Goal: Task Accomplishment & Management: Complete application form

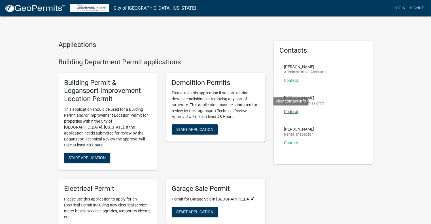
click at [292, 113] on link "Contact" at bounding box center [291, 111] width 14 height 5
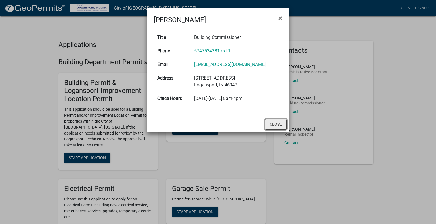
click at [275, 130] on button "Close" at bounding box center [276, 124] width 22 height 11
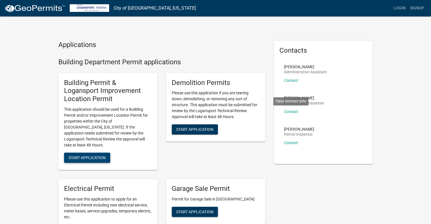
click at [95, 153] on button "Start Application" at bounding box center [87, 158] width 46 height 10
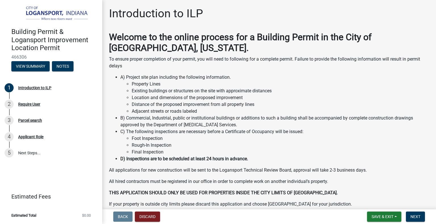
scroll to position [27, 0]
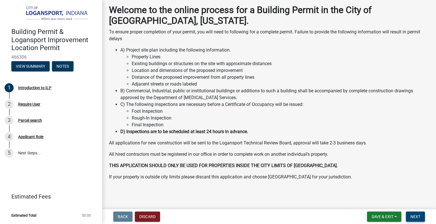
click at [418, 219] on span "Next" at bounding box center [415, 217] width 10 height 5
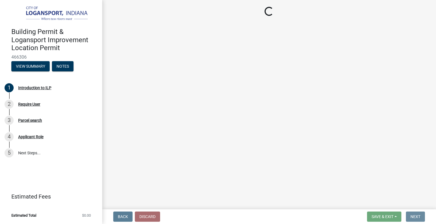
scroll to position [0, 0]
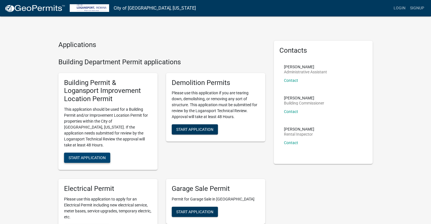
click at [103, 155] on span "Start Application" at bounding box center [87, 157] width 37 height 5
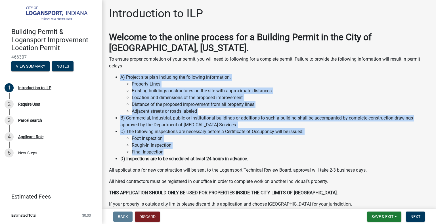
drag, startPoint x: 120, startPoint y: 77, endPoint x: 166, endPoint y: 153, distance: 89.3
click at [166, 153] on ul "A) Project site plan including the following information. Property Lines Existi…" at bounding box center [269, 118] width 320 height 89
click at [172, 129] on li "C) The following inspections are necessary before a Certificate of Occupancy wi…" at bounding box center [274, 142] width 309 height 27
drag, startPoint x: 121, startPoint y: 76, endPoint x: 166, endPoint y: 151, distance: 87.9
click at [166, 151] on ul "A) Project site plan including the following information. Property Lines Existi…" at bounding box center [269, 118] width 320 height 89
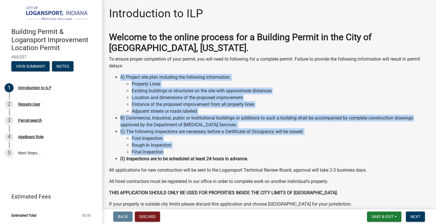
click at [236, 89] on li "Existing buildings or structures on the site with approximate distances" at bounding box center [280, 91] width 297 height 7
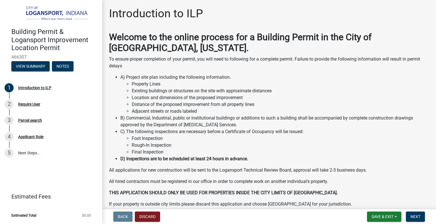
click at [220, 68] on p "To ensure proper completion of your permit, you will need to following for a co…" at bounding box center [269, 63] width 320 height 14
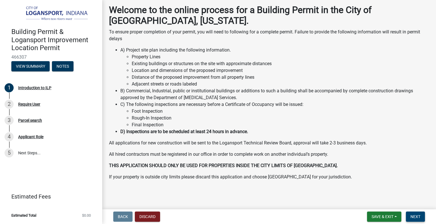
click at [410, 216] on button "Next" at bounding box center [415, 217] width 19 height 10
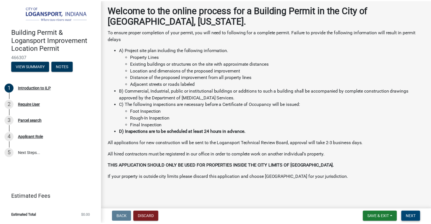
scroll to position [0, 0]
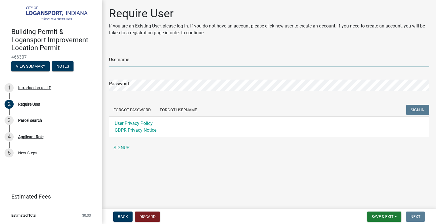
click at [138, 59] on input "Username" at bounding box center [269, 62] width 320 height 12
drag, startPoint x: 127, startPoint y: 146, endPoint x: 135, endPoint y: 149, distance: 8.9
click at [127, 146] on div "Username Password Forgot Password Forgot Username SIGN IN User Privacy Policy G…" at bounding box center [269, 101] width 320 height 106
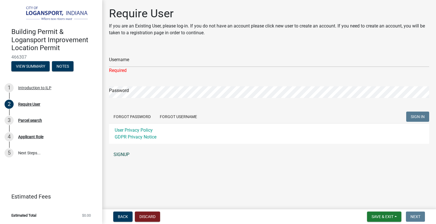
click at [121, 155] on link "SIGNUP" at bounding box center [269, 154] width 320 height 11
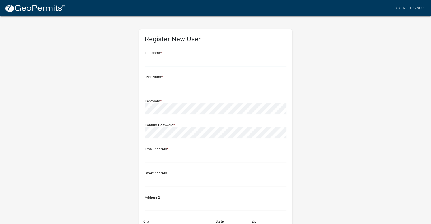
click at [174, 58] on input "text" at bounding box center [216, 61] width 142 height 12
type input "[PERSON_NAME]"
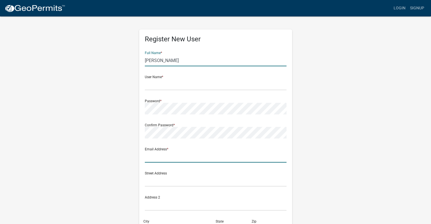
type input "[PERSON_NAME][EMAIL_ADDRESS][PERSON_NAME][DOMAIN_NAME]"
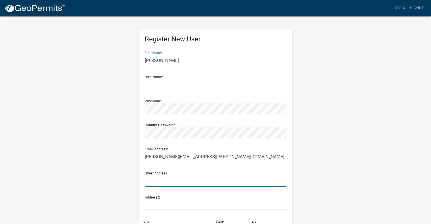
type input "37 CRICKET Ln"
type input "Granville"
type input "OH"
type input "43023"
type input "7402587575"
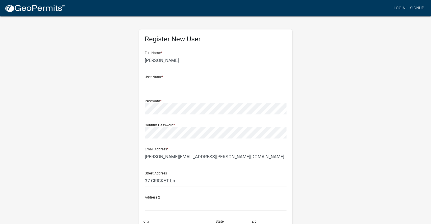
drag, startPoint x: 318, startPoint y: 86, endPoint x: 312, endPoint y: 86, distance: 6.0
click at [318, 86] on div "Register New User Full Name * James Kehl User Name * Password * Confirm Passwor…" at bounding box center [215, 168] width 323 height 304
click at [180, 85] on input "text" at bounding box center [216, 85] width 142 height 12
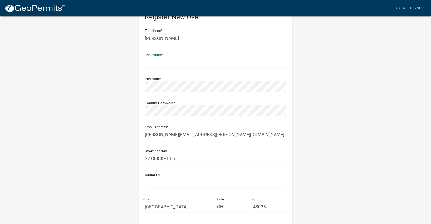
scroll to position [57, 0]
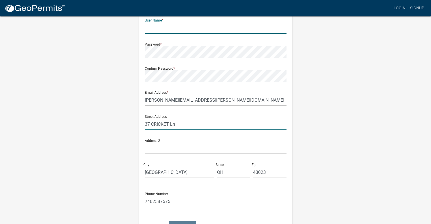
click at [176, 127] on input "37 CRICKET Ln" at bounding box center [216, 125] width 142 height 12
paste input "535 Mission St 14th FL San Francisco, CA 94105"
drag, startPoint x: 193, startPoint y: 125, endPoint x: 252, endPoint y: 126, distance: 59.9
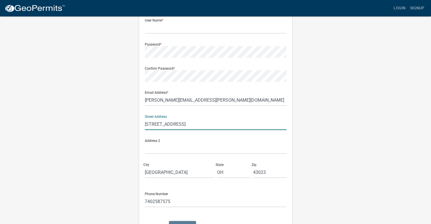
click at [252, 126] on input "535 Mission St 14th FL San Francisco, CA 94105" at bounding box center [216, 125] width 142 height 12
type input "535 Mission St 14th FL"
click at [192, 149] on input "text" at bounding box center [216, 149] width 142 height 12
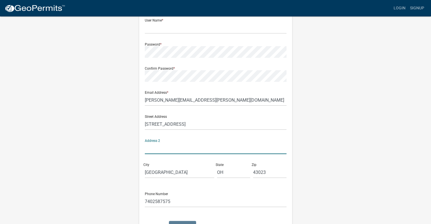
paste input "San Francisco, CA 94105"
type input "San Francisco, CA 94105"
click at [178, 168] on input "Granville" at bounding box center [179, 173] width 69 height 12
click at [178, 169] on input "Granville" at bounding box center [179, 173] width 69 height 12
click at [177, 169] on input "Granville" at bounding box center [179, 173] width 69 height 12
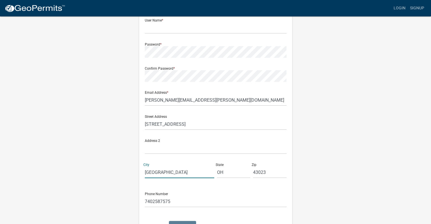
type input "s"
type input "[GEOGRAPHIC_DATA]"
type input "CA"
paste input "San Francisco, CA 94105"
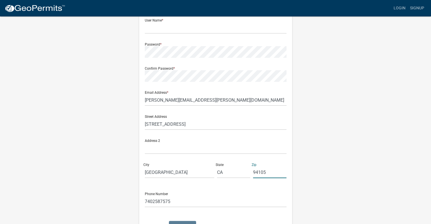
type input "94105"
type input "14 FL"
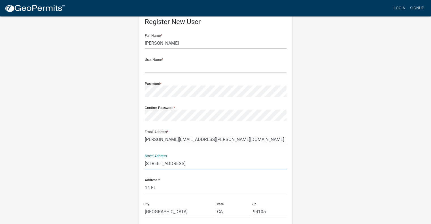
scroll to position [10, 0]
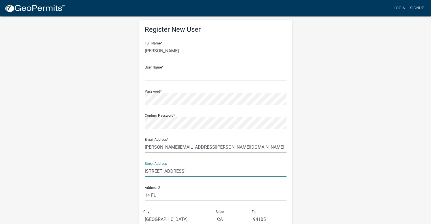
type input "[STREET_ADDRESS]"
click at [163, 77] on input "text" at bounding box center [216, 75] width 142 height 12
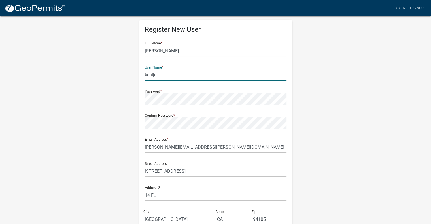
type input "kehlje"
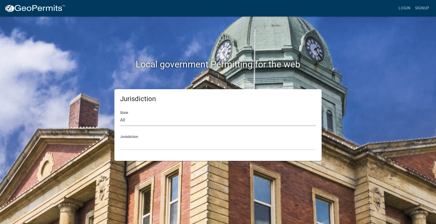
click at [138, 119] on select "All Colorado Georgia Indiana Iowa Kansas Minnesota Ohio South Carolina Wisconsin" at bounding box center [218, 121] width 196 height 12
select select "Indiana"
click at [120, 115] on select "All Colorado Georgia Indiana Iowa Kansas Minnesota Ohio South Carolina Wisconsin" at bounding box center [218, 121] width 196 height 12
click at [138, 146] on select "City of Charlestown, Indiana City of Jeffersonville, Indiana City of Logansport…" at bounding box center [218, 145] width 196 height 12
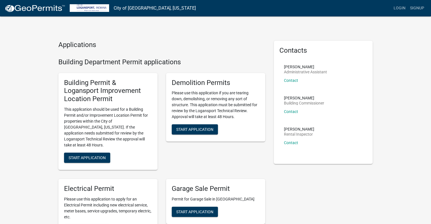
scroll to position [57, 0]
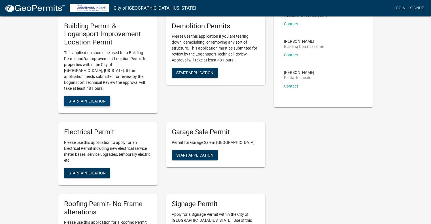
click at [106, 96] on button "Start Application" at bounding box center [87, 101] width 46 height 10
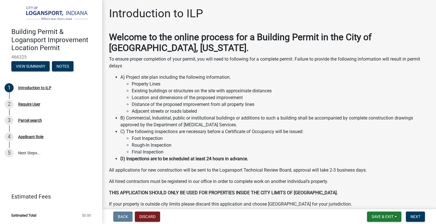
scroll to position [27, 0]
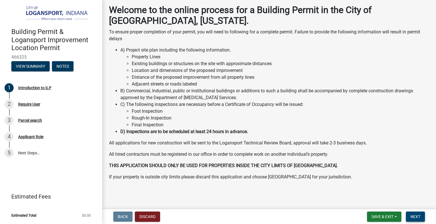
click at [417, 212] on button "Next" at bounding box center [415, 217] width 19 height 10
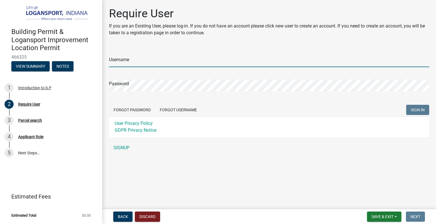
type input "kehlje"
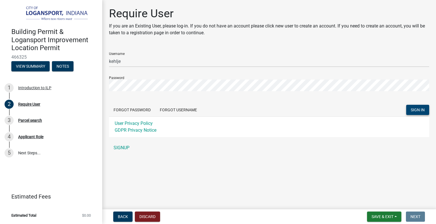
click at [416, 113] on button "SIGN IN" at bounding box center [417, 110] width 23 height 10
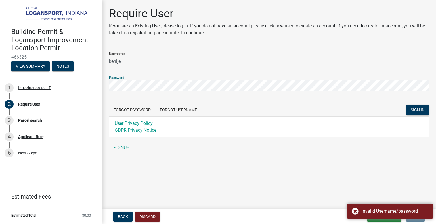
click at [406, 105] on button "SIGN IN" at bounding box center [417, 110] width 23 height 10
click at [226, 92] on form "Username kehlje Password Forgot Password Forgot Username SIGN IN User Privacy P…" at bounding box center [269, 93] width 320 height 90
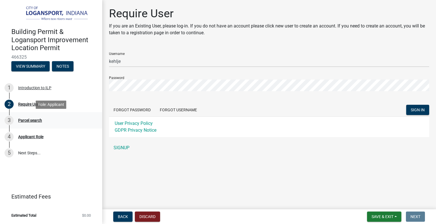
click at [36, 123] on div "3 Parcel search" at bounding box center [49, 120] width 89 height 9
click at [39, 121] on div "Parcel search" at bounding box center [30, 121] width 24 height 4
click at [45, 64] on button "View Summary" at bounding box center [30, 66] width 38 height 10
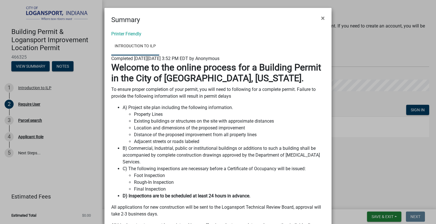
click at [82, 80] on ngb-modal-window "Summary × Printer Friendly Introduction to ILP Completed On Tuesday, August 19,…" at bounding box center [218, 112] width 436 height 224
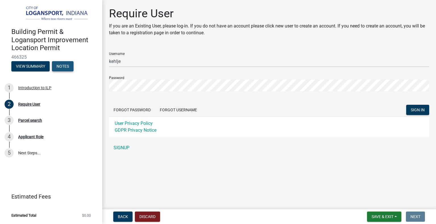
click at [57, 67] on button "Notes" at bounding box center [63, 66] width 22 height 10
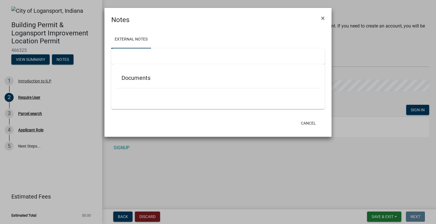
drag, startPoint x: 141, startPoint y: 80, endPoint x: 154, endPoint y: 89, distance: 16.5
click at [141, 80] on h5 "Documents" at bounding box center [217, 78] width 193 height 7
click at [183, 101] on div "Documents" at bounding box center [217, 86] width 213 height 45
click at [324, 17] on span "×" at bounding box center [323, 18] width 4 height 8
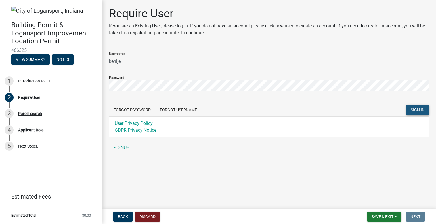
click at [414, 108] on span "SIGN IN" at bounding box center [417, 110] width 14 height 5
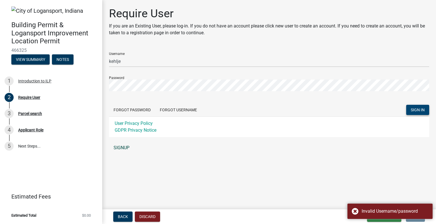
click at [126, 145] on link "SIGNUP" at bounding box center [269, 147] width 320 height 11
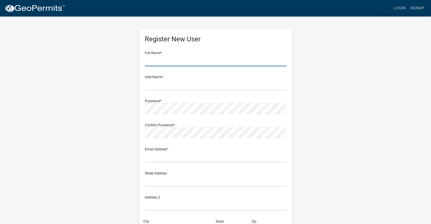
click at [180, 58] on input "text" at bounding box center [216, 61] width 142 height 12
type input "[PERSON_NAME]"
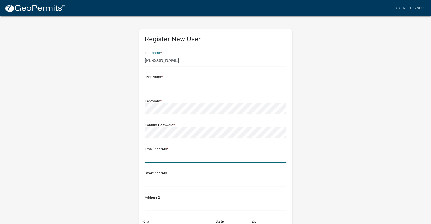
type input "[PERSON_NAME][EMAIL_ADDRESS][PERSON_NAME][DOMAIN_NAME]"
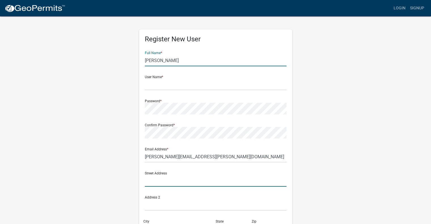
type input "37 CRICKET Ln"
type input "Granville"
type input "OH"
type input "43023"
type input "7402587575"
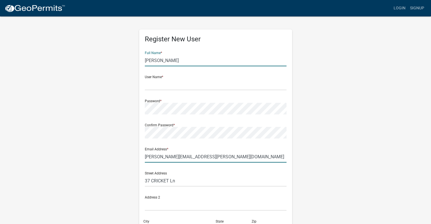
click at [197, 156] on input "[PERSON_NAME][EMAIL_ADDRESS][PERSON_NAME][DOMAIN_NAME]" at bounding box center [216, 157] width 142 height 12
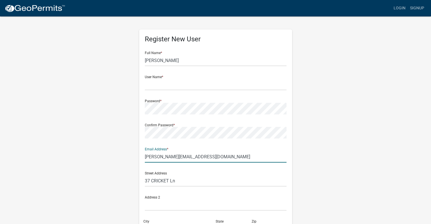
type input "james@withpulley.com"
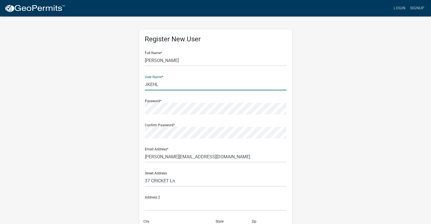
type input "JKEHL"
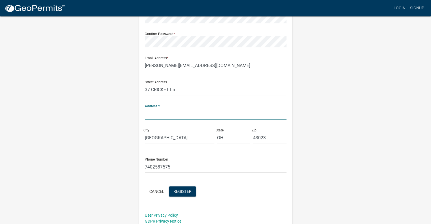
scroll to position [95, 0]
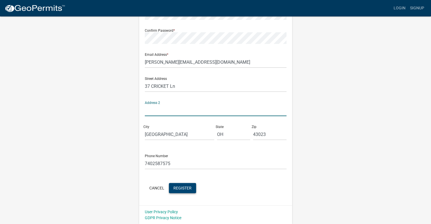
click at [184, 188] on span "Register" at bounding box center [183, 188] width 18 height 5
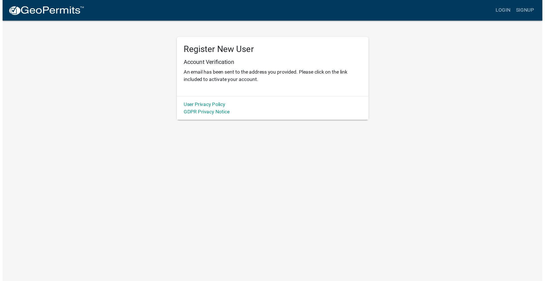
scroll to position [0, 0]
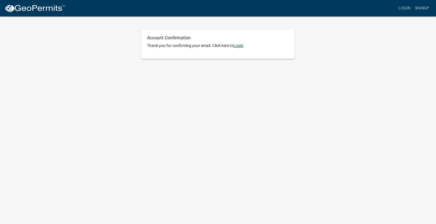
click at [242, 45] on link "Login" at bounding box center [238, 45] width 10 height 5
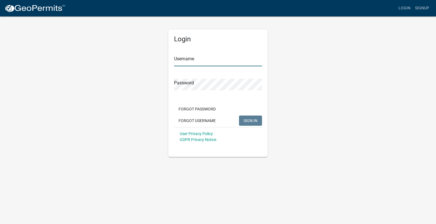
type input "JKEHL"
click at [247, 113] on div "Forgot Password Forgot Username SIGN IN" at bounding box center [218, 115] width 88 height 23
click at [253, 119] on span "SIGN IN" at bounding box center [250, 120] width 14 height 5
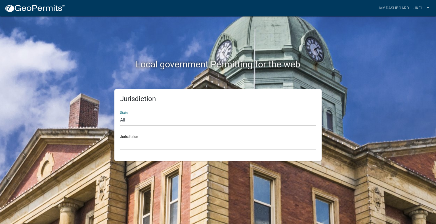
click at [126, 125] on select "All Colorado Georgia Indiana Iowa Kansas Minnesota Ohio South Carolina Wisconsin" at bounding box center [218, 121] width 196 height 12
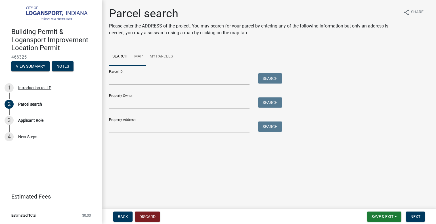
click at [139, 59] on link "Map" at bounding box center [138, 57] width 15 height 18
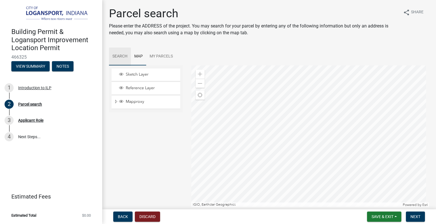
click at [122, 56] on link "Search" at bounding box center [120, 57] width 22 height 18
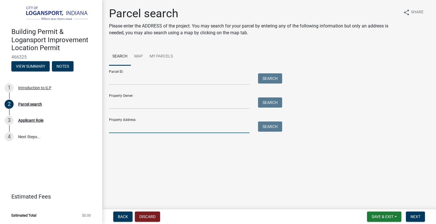
click at [128, 129] on input "Property Address:" at bounding box center [179, 128] width 140 height 12
paste input "[STREET_ADDRESS]"
click at [264, 130] on button "Search" at bounding box center [270, 127] width 24 height 10
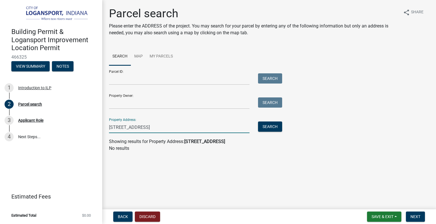
drag, startPoint x: 157, startPoint y: 129, endPoint x: 220, endPoint y: 131, distance: 63.3
click at [220, 131] on input "[STREET_ADDRESS]" at bounding box center [179, 128] width 140 height 12
type input "[STREET_ADDRESS]"
click at [267, 125] on button "Search" at bounding box center [270, 127] width 24 height 10
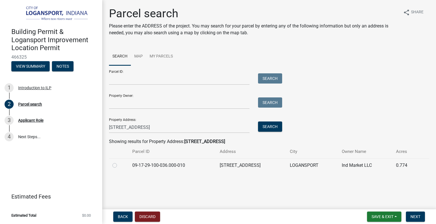
click at [180, 167] on td "09-17-29-100-036.000-010" at bounding box center [172, 166] width 87 height 14
click at [119, 162] on label at bounding box center [119, 162] width 0 height 0
click at [119, 166] on input "radio" at bounding box center [121, 164] width 4 height 4
radio input "true"
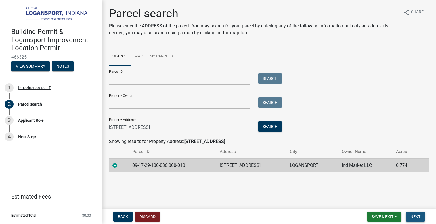
click at [415, 217] on span "Next" at bounding box center [415, 217] width 10 height 5
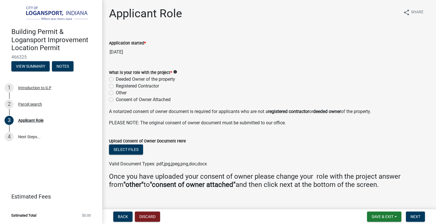
click at [116, 99] on label "Consent of Owner Attached" at bounding box center [143, 99] width 55 height 7
click at [116, 99] on input "Consent of Owner Attached" at bounding box center [118, 98] width 4 height 4
radio input "true"
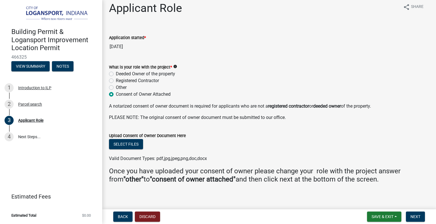
scroll to position [8, 0]
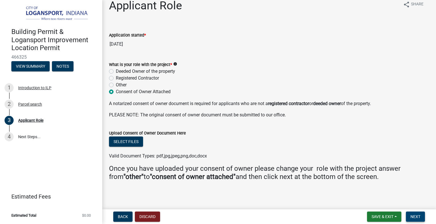
click at [415, 218] on span "Next" at bounding box center [415, 217] width 10 height 5
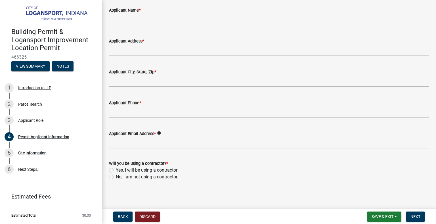
scroll to position [33, 0]
click at [116, 170] on label "Yes, I will be using a contractor" at bounding box center [147, 170] width 62 height 7
click at [116, 170] on input "Yes, I will be using a contractor" at bounding box center [118, 169] width 4 height 4
radio input "true"
click at [415, 216] on span "Next" at bounding box center [415, 217] width 10 height 5
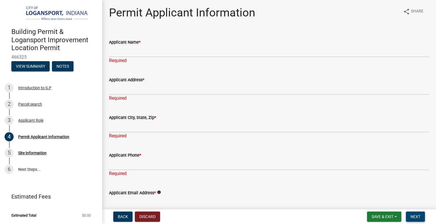
scroll to position [0, 0]
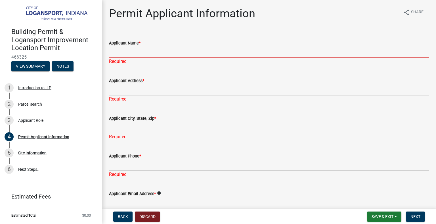
click at [133, 55] on input "Applicant Name *" at bounding box center [269, 53] width 320 height 12
type input "[PERSON_NAME]"
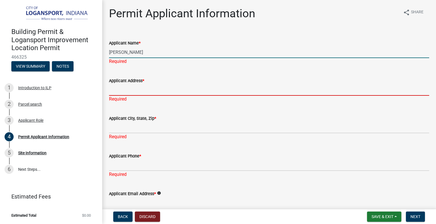
type input "[STREET_ADDRESS]"
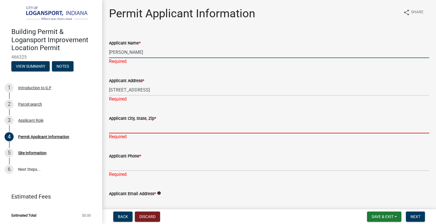
type input "[GEOGRAPHIC_DATA]"
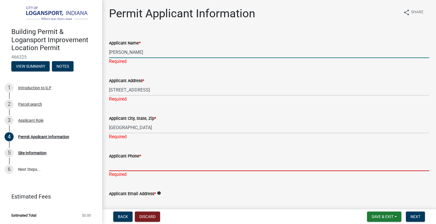
type input "7402587575"
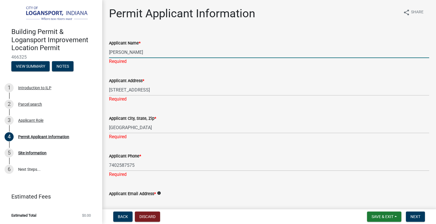
type input "[PERSON_NAME][EMAIL_ADDRESS][PERSON_NAME][DOMAIN_NAME]"
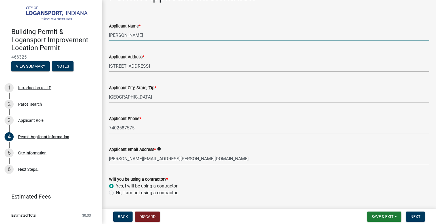
scroll to position [33, 0]
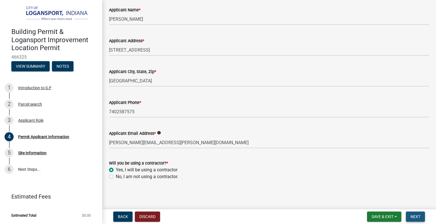
click at [415, 216] on span "Next" at bounding box center [415, 217] width 10 height 5
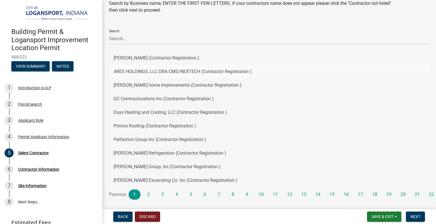
scroll to position [42, 0]
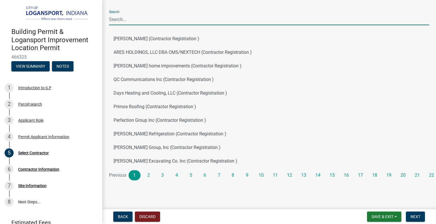
click at [153, 18] on input "Search" at bounding box center [269, 20] width 320 height 12
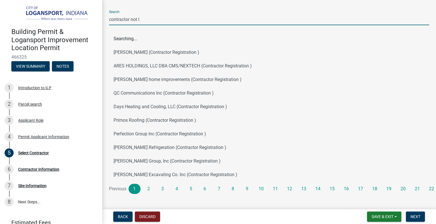
scroll to position [0, 0]
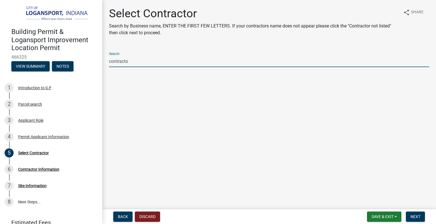
type input "contractor"
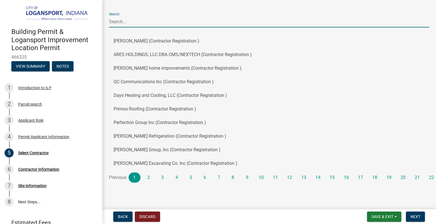
scroll to position [42, 0]
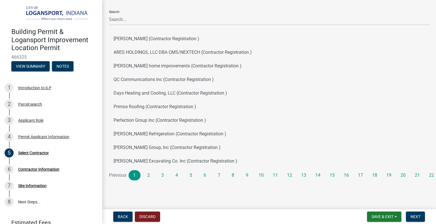
drag, startPoint x: 296, startPoint y: 193, endPoint x: 344, endPoint y: 190, distance: 47.4
click at [427, 175] on link "22" at bounding box center [431, 175] width 12 height 10
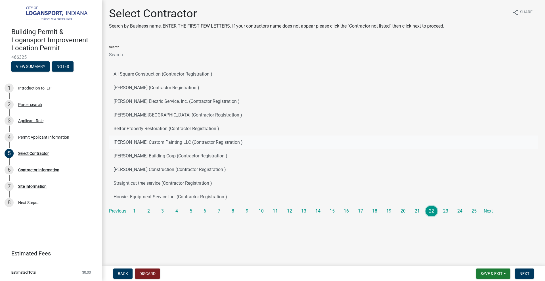
scroll to position [0, 0]
click at [435, 210] on link "25" at bounding box center [474, 211] width 12 height 10
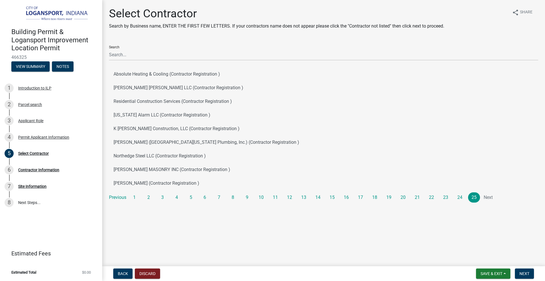
click at [435, 196] on li "Next" at bounding box center [488, 197] width 12 height 10
click at [435, 194] on li "Next" at bounding box center [488, 197] width 12 height 10
click at [136, 198] on link "1" at bounding box center [135, 197] width 12 height 10
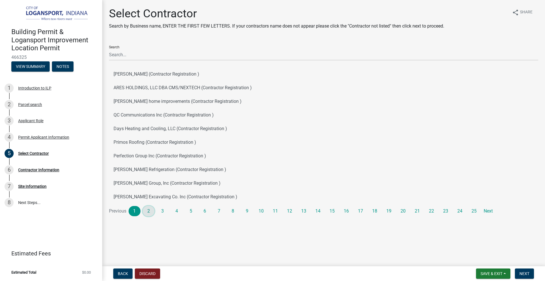
click at [153, 210] on link "2" at bounding box center [149, 211] width 12 height 10
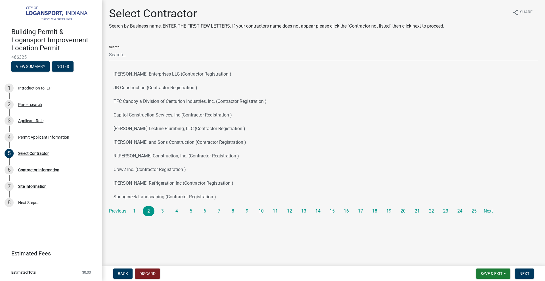
click at [435, 207] on li "23" at bounding box center [446, 211] width 14 height 10
click at [435, 210] on link "23" at bounding box center [445, 211] width 12 height 10
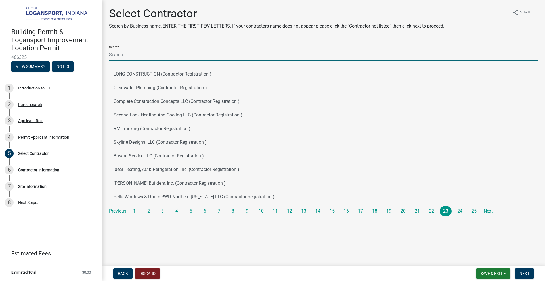
click at [148, 54] on input "Search" at bounding box center [323, 55] width 429 height 12
type input "contractor not listed"
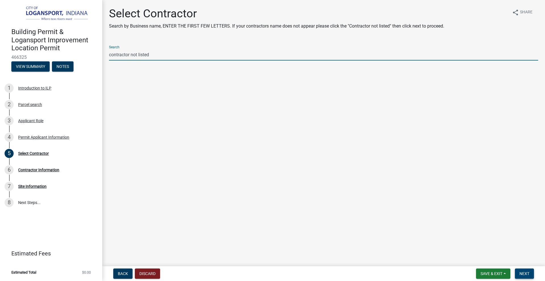
click at [435, 224] on span "Next" at bounding box center [524, 273] width 10 height 5
click at [137, 57] on input "contractor not listed" at bounding box center [323, 55] width 429 height 12
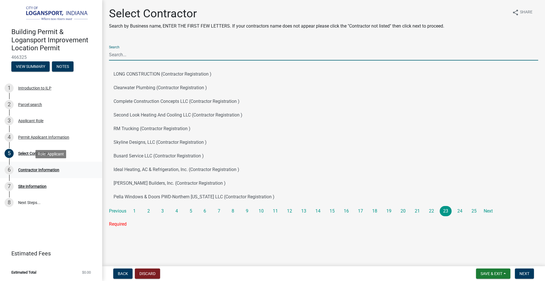
click at [43, 169] on div "Contractor Information" at bounding box center [38, 170] width 41 height 4
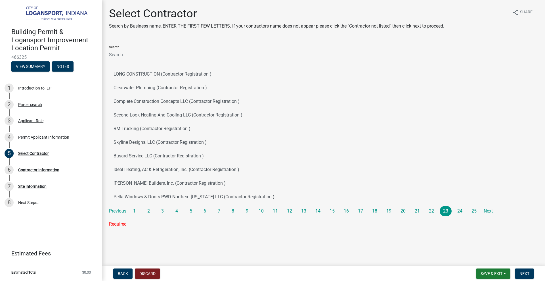
click at [185, 213] on li "5" at bounding box center [192, 211] width 14 height 10
click at [186, 211] on link "5" at bounding box center [191, 211] width 12 height 10
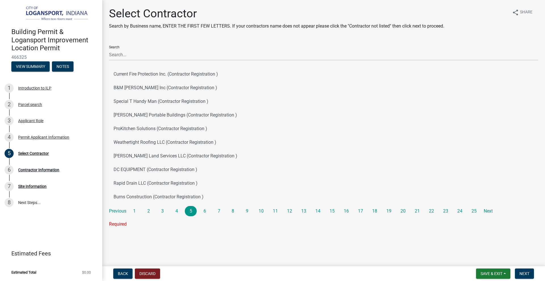
click at [283, 209] on li "11" at bounding box center [276, 211] width 14 height 10
click at [281, 209] on li "11" at bounding box center [276, 211] width 14 height 10
click at [277, 209] on link "11" at bounding box center [275, 211] width 12 height 10
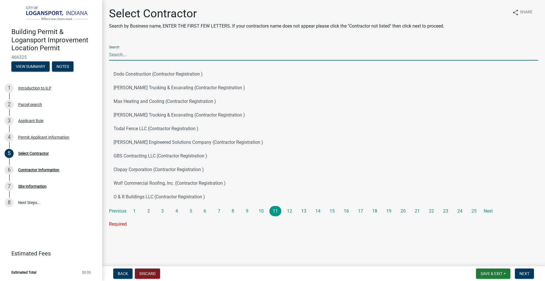
click at [150, 49] on input "Search" at bounding box center [323, 55] width 429 height 12
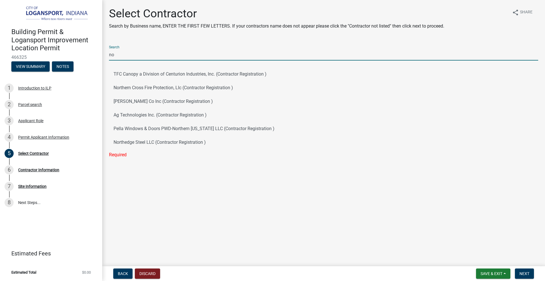
type input "n"
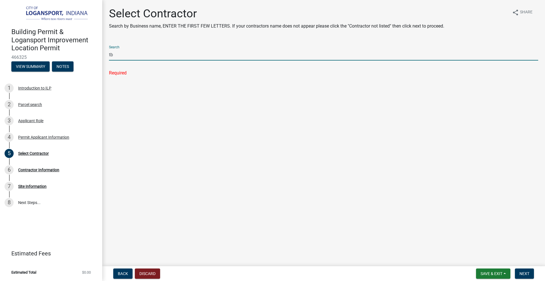
type input "tbd"
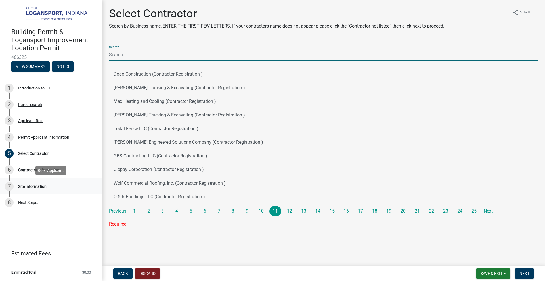
click at [36, 187] on div "Site Information" at bounding box center [32, 186] width 28 height 4
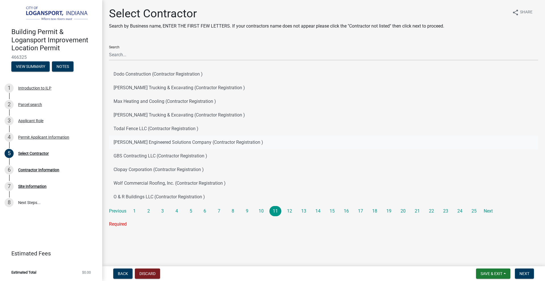
click at [169, 146] on button "[PERSON_NAME] Engineered Solutions Company (Contractor Registration )" at bounding box center [323, 142] width 429 height 14
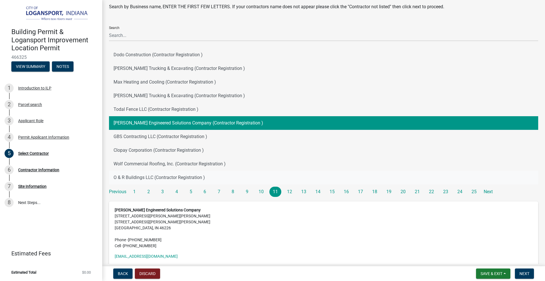
scroll to position [52, 0]
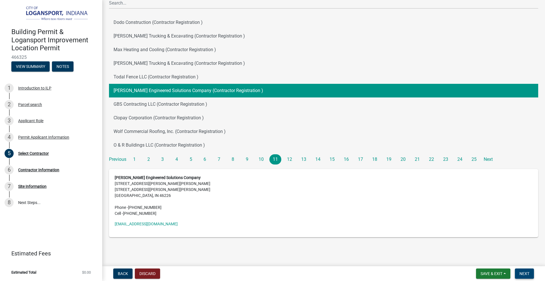
click at [435, 224] on span "Next" at bounding box center [524, 273] width 10 height 5
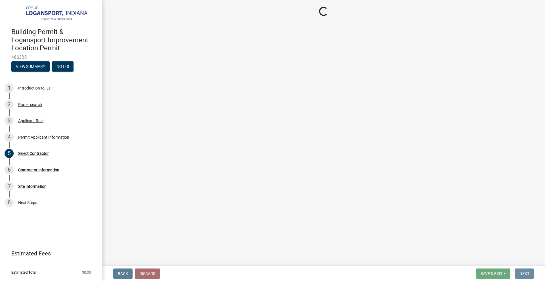
scroll to position [0, 0]
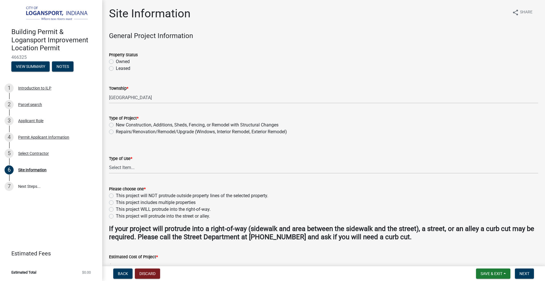
click at [142, 196] on label "This project will NOT protrude outside property lines of the selected property." at bounding box center [192, 195] width 152 height 7
click at [119, 196] on input "This project will NOT protrude outside property lines of the selected property." at bounding box center [118, 194] width 4 height 4
radio input "true"
click at [133, 131] on label "Repairs/Renovation/Remodel/Upgrade (Windows, Interior Remodel, Exterior Remodel)" at bounding box center [201, 131] width 171 height 7
click at [119, 131] on input "Repairs/Renovation/Remodel/Upgrade (Windows, Interior Remodel, Exterior Remodel)" at bounding box center [118, 130] width 4 height 4
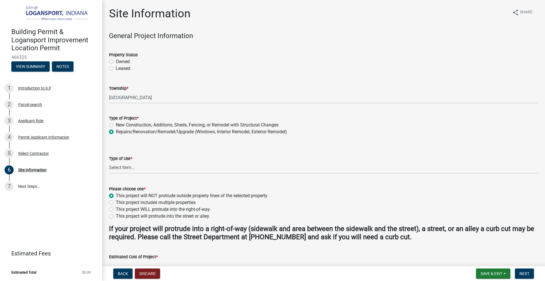
radio input "true"
click at [122, 61] on label "Owned" at bounding box center [123, 61] width 14 height 7
click at [119, 61] on input "Owned" at bounding box center [118, 60] width 4 height 4
radio input "true"
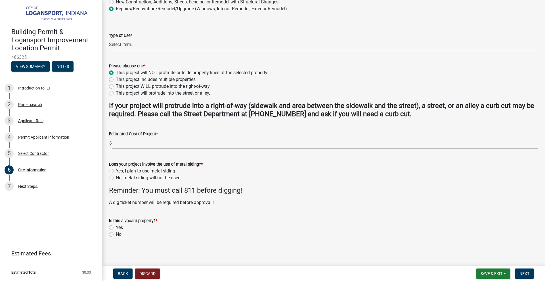
scroll to position [124, 0]
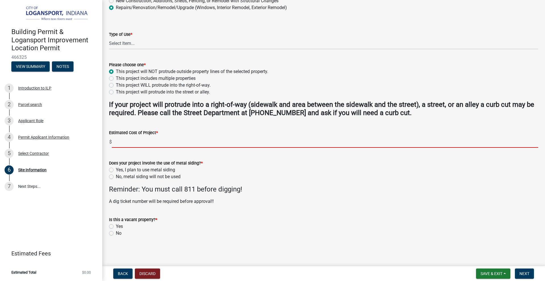
click at [140, 137] on input "text" at bounding box center [325, 142] width 426 height 12
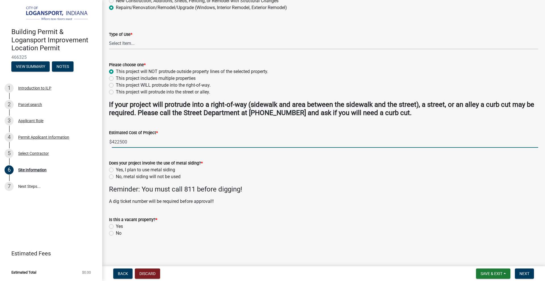
type input "422500"
click at [116, 175] on label "No, metal siding will not be used" at bounding box center [148, 176] width 65 height 7
click at [116, 175] on input "No, metal siding will not be used" at bounding box center [118, 175] width 4 height 4
radio input "true"
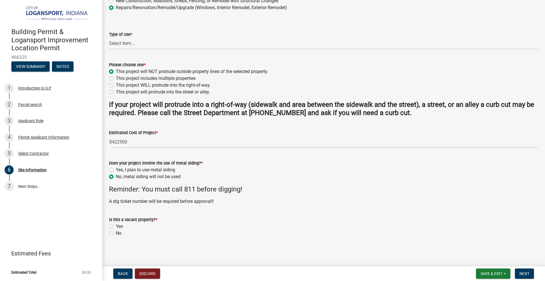
click at [116, 224] on label "No" at bounding box center [119, 232] width 6 height 7
click at [116, 224] on input "No" at bounding box center [118, 231] width 4 height 4
radio input "true"
click at [435, 224] on button "Next" at bounding box center [524, 273] width 19 height 10
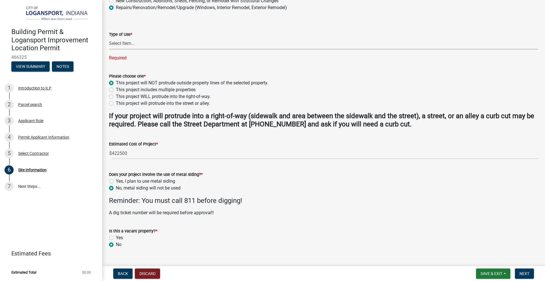
click at [146, 41] on select "Select Item... Residential Commercial/Industrial Agricultural Public/Semi Public" at bounding box center [323, 44] width 429 height 12
click at [109, 38] on select "Select Item... Residential Commercial/Industrial Agricultural Public/Semi Public" at bounding box center [323, 44] width 429 height 12
select select "418b8848-4d60-4951-8e78-d19a514e3fa7"
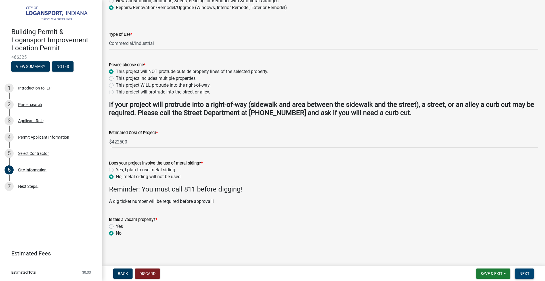
click at [435, 224] on span "Next" at bounding box center [524, 273] width 10 height 5
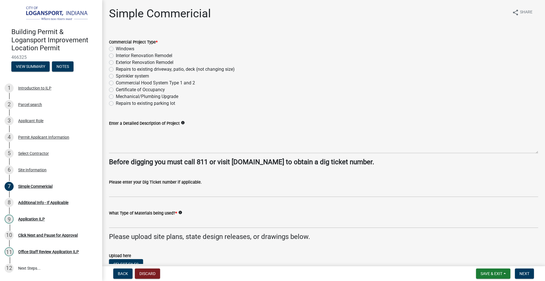
click at [165, 65] on label "Exterior Renovation Remodel" at bounding box center [145, 62] width 58 height 7
click at [119, 63] on input "Exterior Renovation Remodel" at bounding box center [118, 61] width 4 height 4
radio input "true"
click at [268, 83] on div "Commercial Hood System Type 1 and 2" at bounding box center [323, 82] width 429 height 7
